Goal: Communication & Community: Answer question/provide support

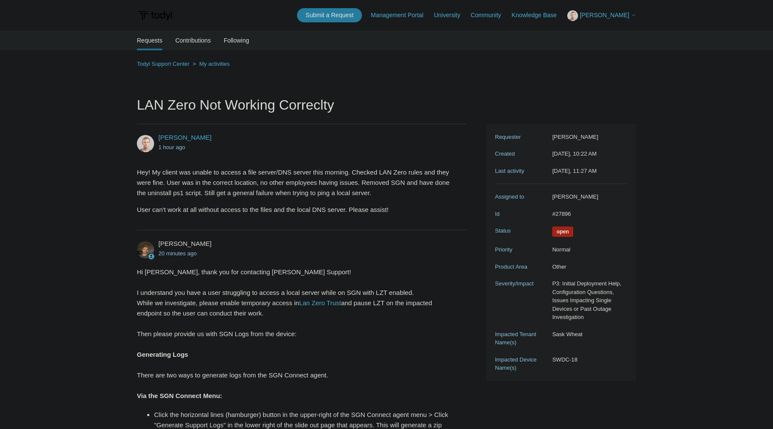
scroll to position [569, 0]
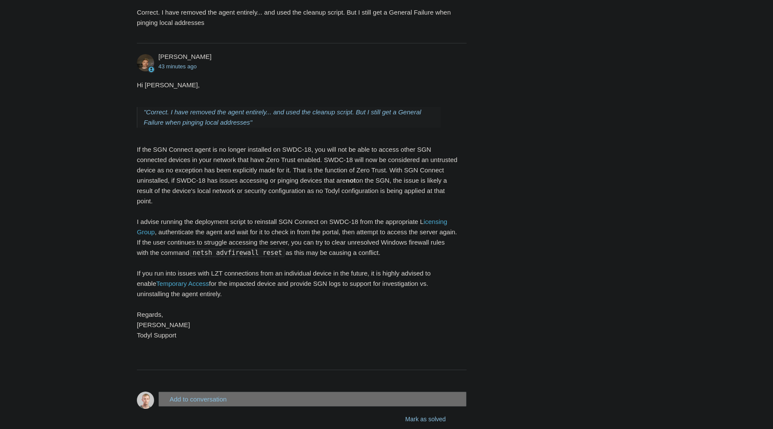
scroll to position [864, 0]
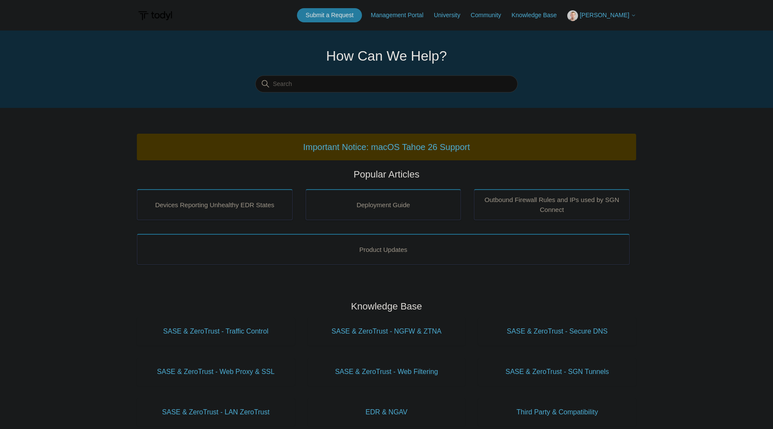
click at [619, 19] on button "[PERSON_NAME]" at bounding box center [601, 15] width 69 height 11
click at [616, 34] on link "My Support Requests" at bounding box center [609, 33] width 84 height 15
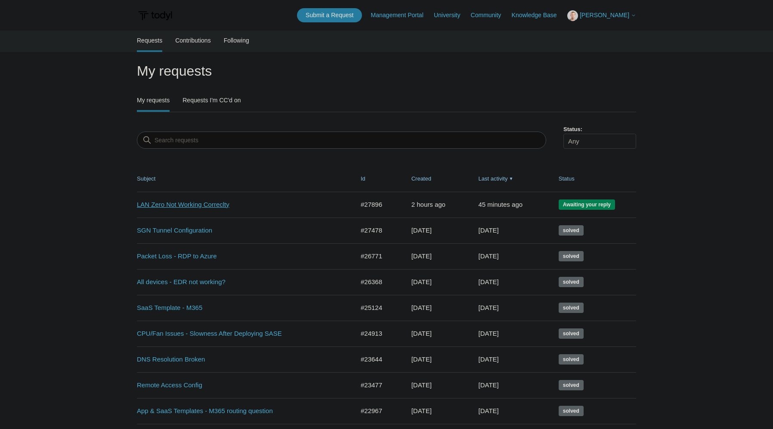
click at [188, 204] on link "LAN Zero Not Working Correclty" at bounding box center [239, 205] width 204 height 10
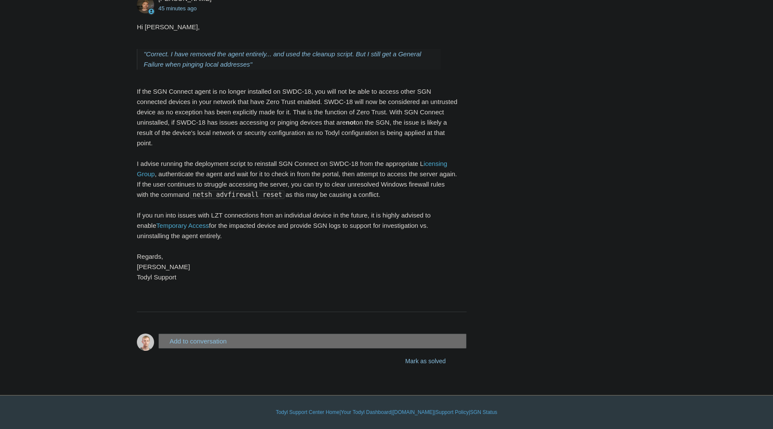
scroll to position [903, 0]
click at [246, 345] on button "Add to conversation" at bounding box center [312, 341] width 308 height 15
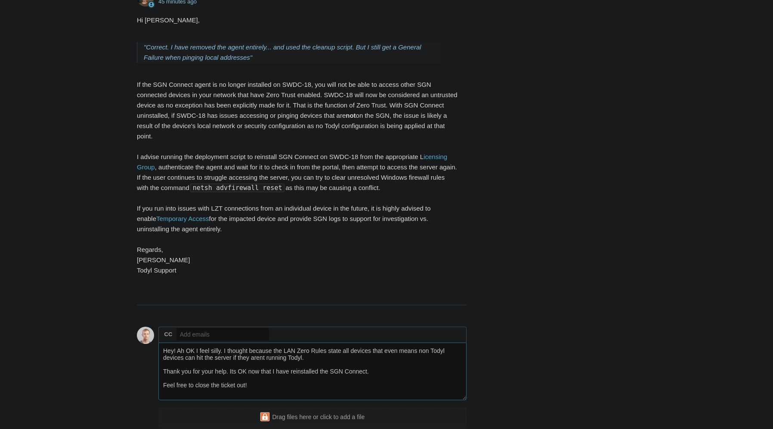
click at [370, 357] on textarea "Hey! Ah OK I feel silly. I thought because the LAN Zero Rules state all devices…" at bounding box center [312, 372] width 308 height 58
drag, startPoint x: 194, startPoint y: 359, endPoint x: 199, endPoint y: 372, distance: 13.5
click at [194, 360] on textarea "Hey! Ah OK I feel silly. I thought because the LAN Zero exception rules we have…" at bounding box center [312, 372] width 308 height 58
click at [426, 362] on textarea "Hey! Ah ok I feel silly. I thought because the LAN Zero exception rules we have…" at bounding box center [312, 372] width 308 height 58
click at [270, 397] on textarea "Hey! Ah ok I feel silly. I thought because the LAN Zero exception rules we have…" at bounding box center [312, 372] width 308 height 58
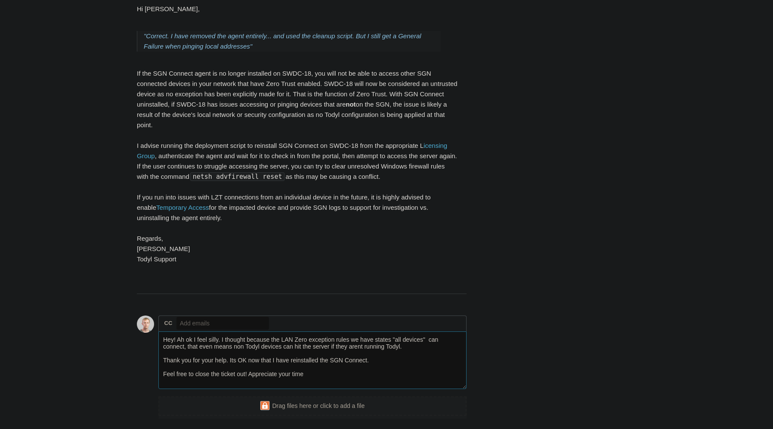
scroll to position [958, 0]
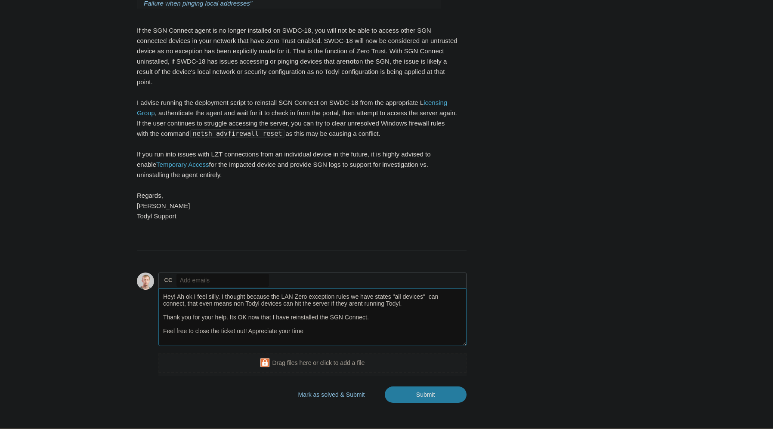
click at [185, 315] on textarea "Hey! Ah ok I feel silly. I thought because the LAN Zero exception rules we have…" at bounding box center [312, 318] width 308 height 58
type textarea "Hey! Ah ok I feel silly. I thought because the LAN Zero exception rules we have…"
click at [449, 404] on input "Submit" at bounding box center [426, 395] width 82 height 17
